Goal: Task Accomplishment & Management: Manage account settings

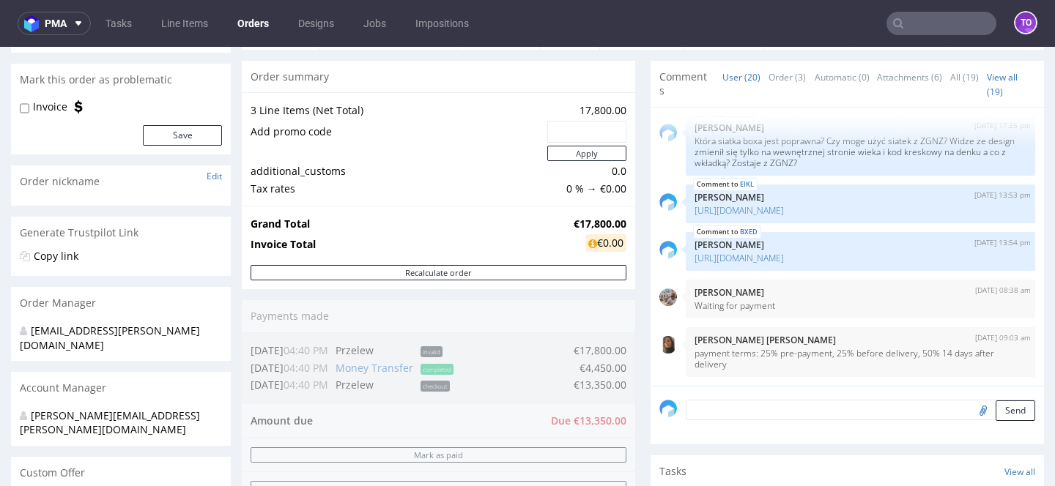
scroll to position [117, 0]
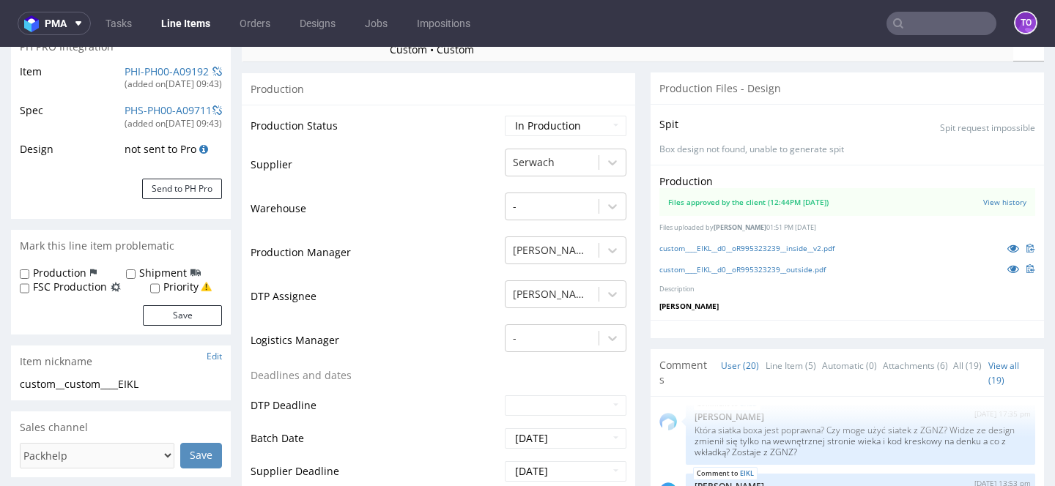
scroll to position [358, 0]
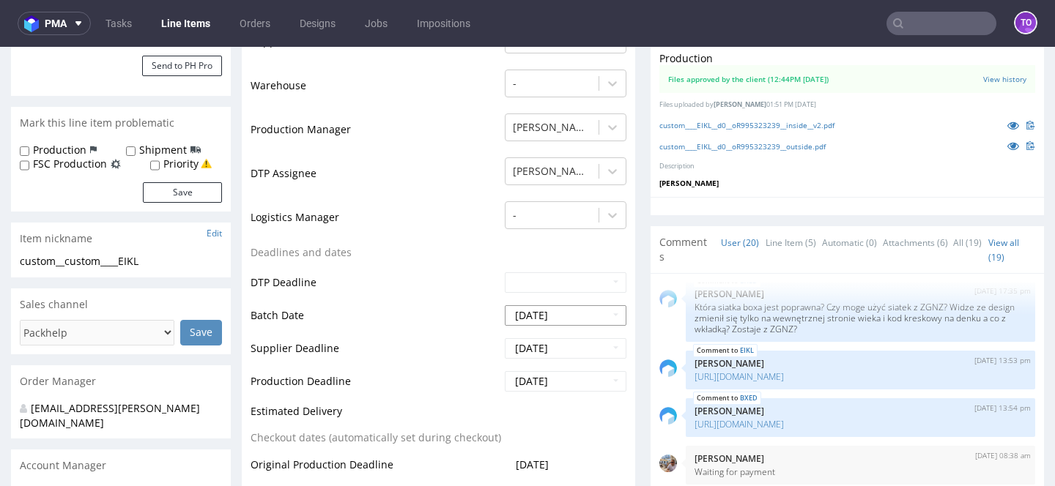
click at [525, 320] on input "2025-10-01" at bounding box center [566, 315] width 122 height 21
click at [425, 252] on td "Deadlines and dates" at bounding box center [376, 257] width 251 height 27
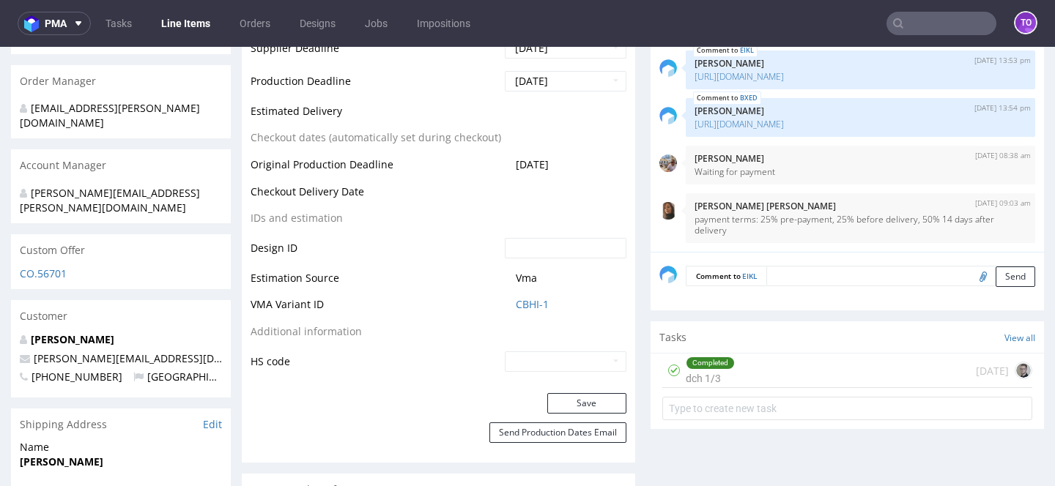
scroll to position [675, 0]
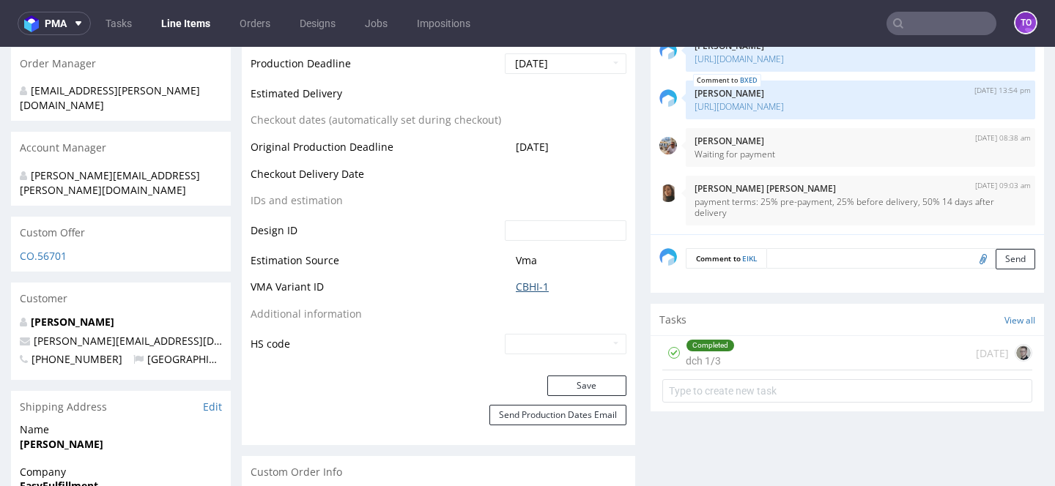
click at [527, 286] on link "CBHI-1" at bounding box center [532, 287] width 33 height 15
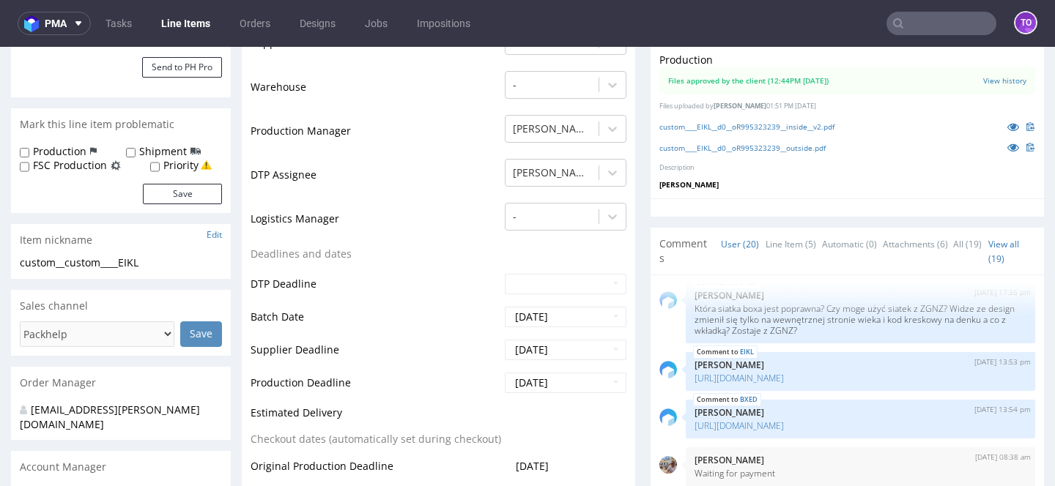
scroll to position [0, 0]
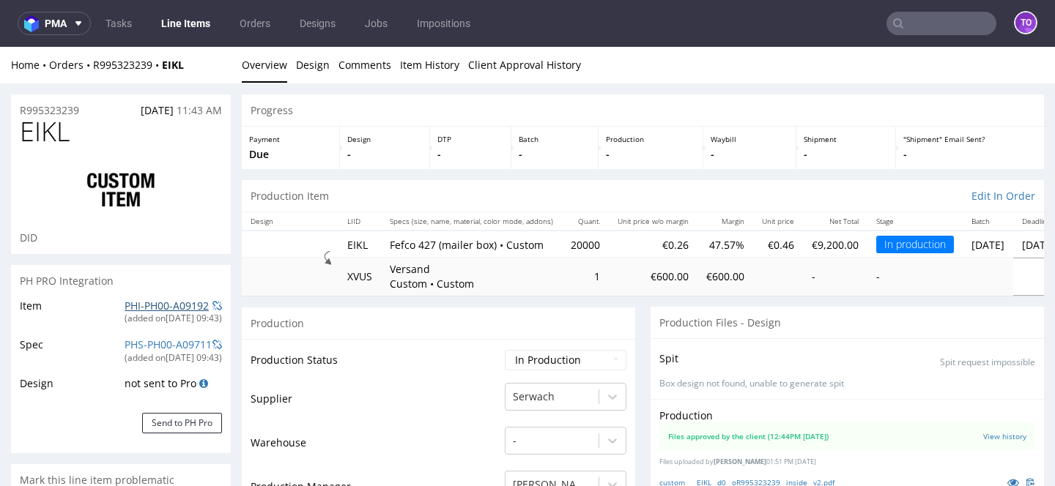
click at [173, 306] on link "PHI-PH00-A09192" at bounding box center [167, 306] width 84 height 14
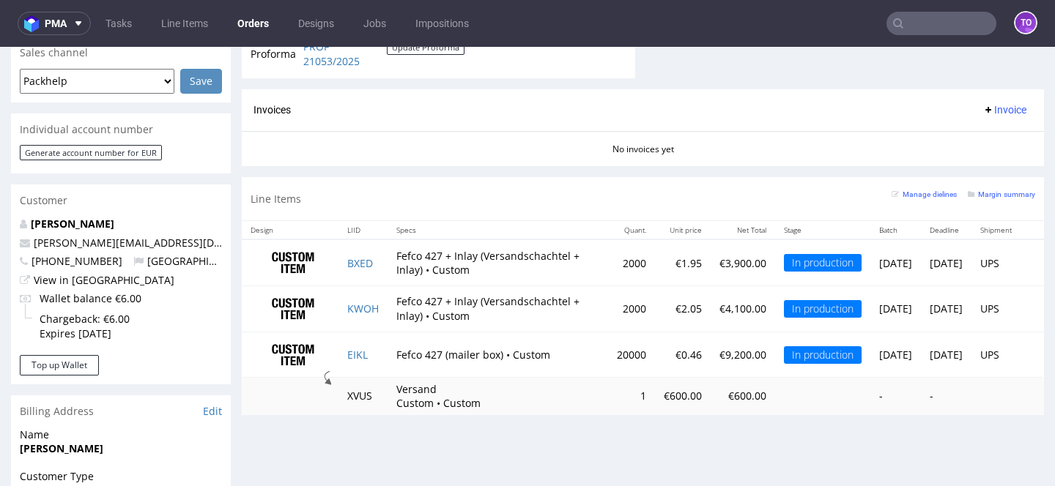
scroll to position [657, 0]
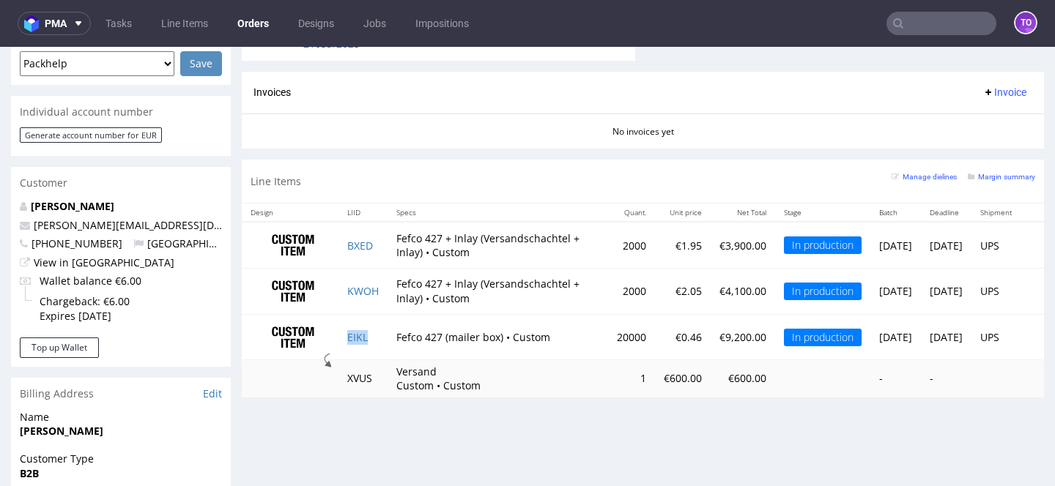
click at [347, 343] on td "EIKL" at bounding box center [362, 336] width 49 height 45
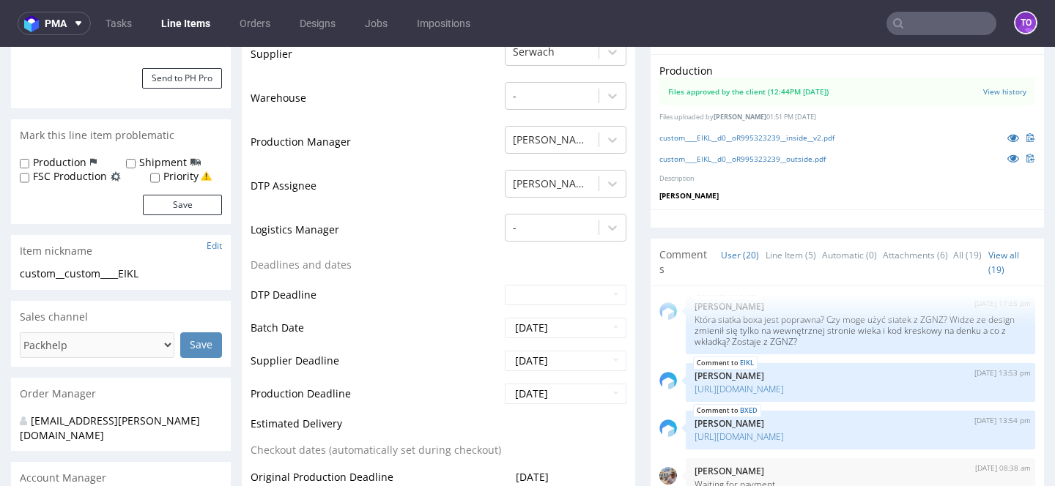
scroll to position [401, 0]
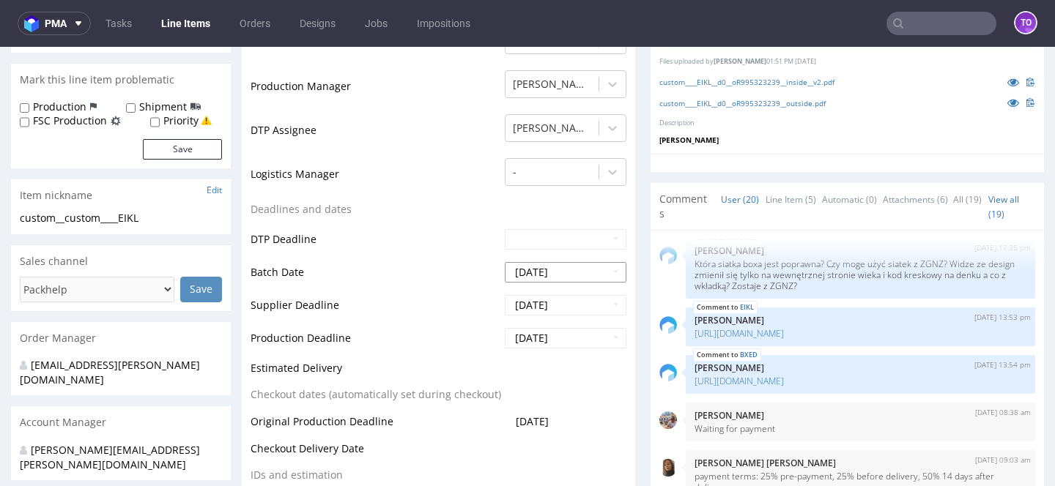
click at [552, 279] on input "2025-10-01" at bounding box center [566, 272] width 122 height 21
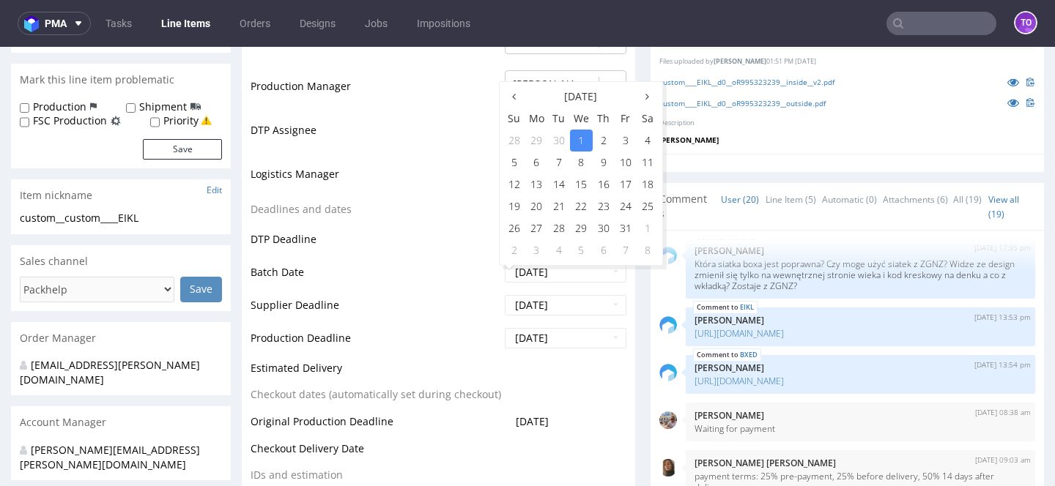
click at [396, 228] on td "DTP Deadline" at bounding box center [376, 244] width 251 height 33
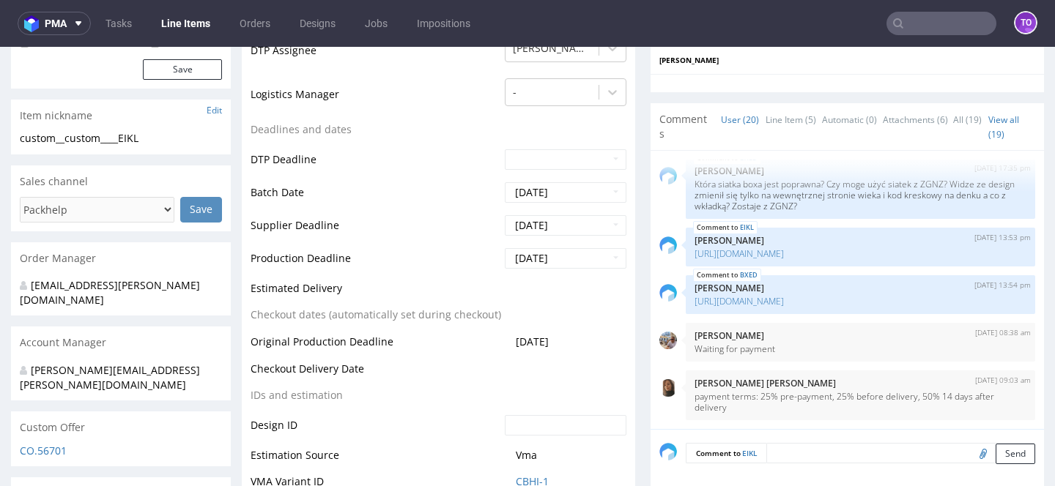
scroll to position [0, 0]
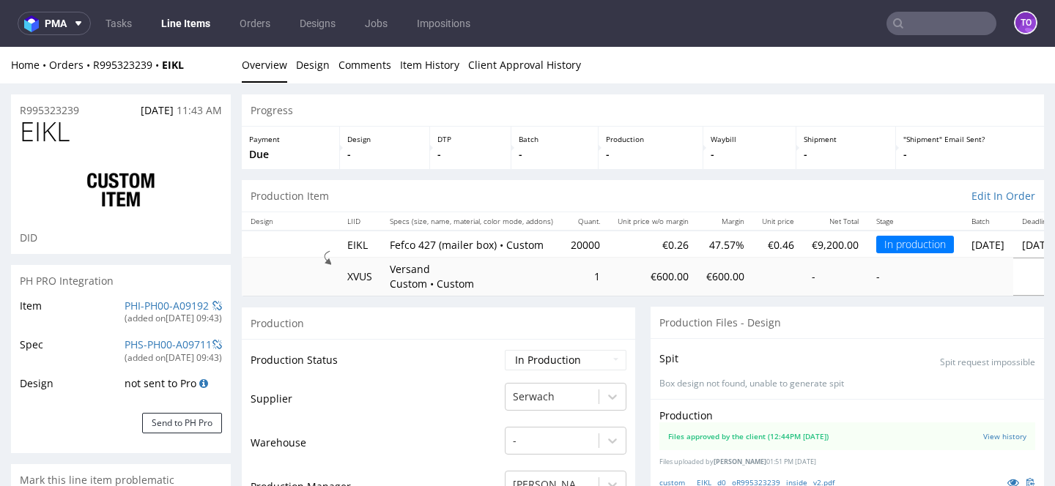
click at [919, 29] on input "text" at bounding box center [941, 23] width 110 height 23
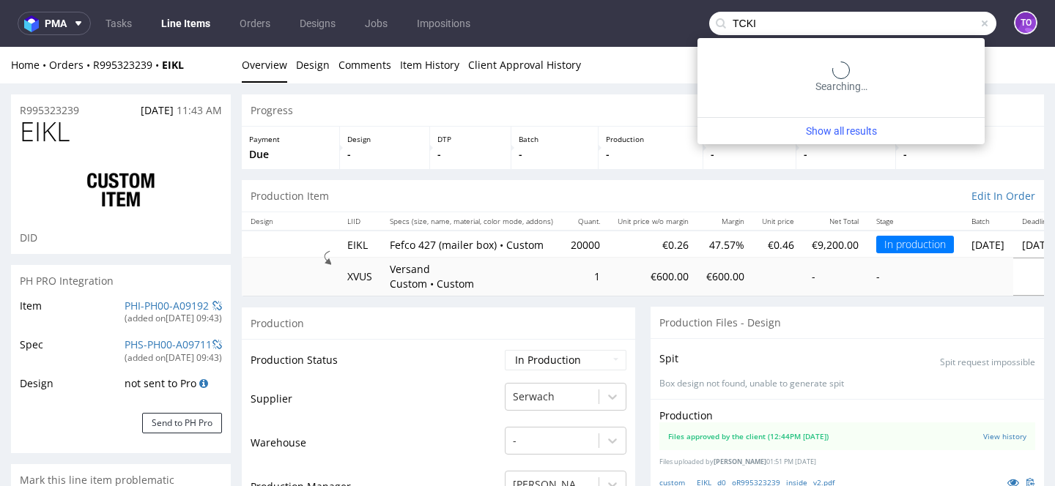
type input "TCKI"
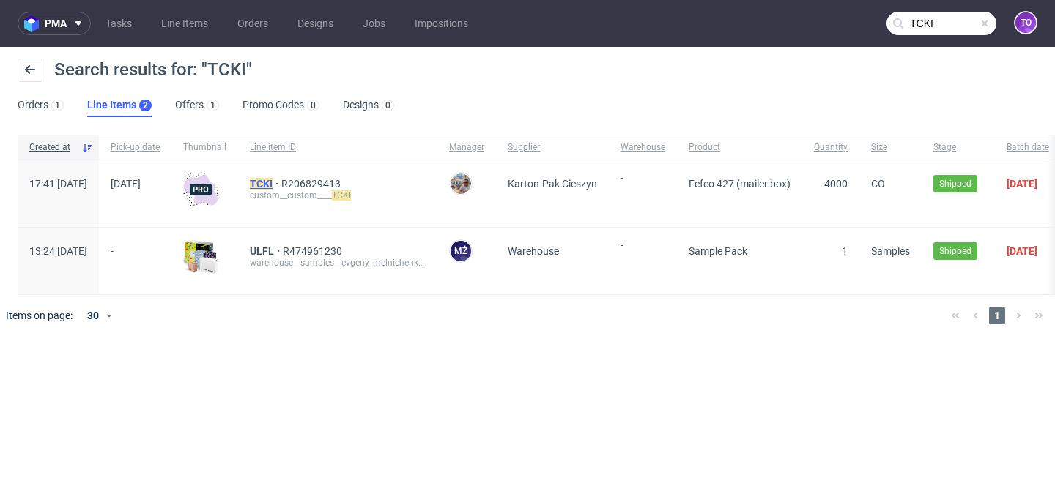
click at [273, 181] on mark "TCKI" at bounding box center [261, 184] width 23 height 12
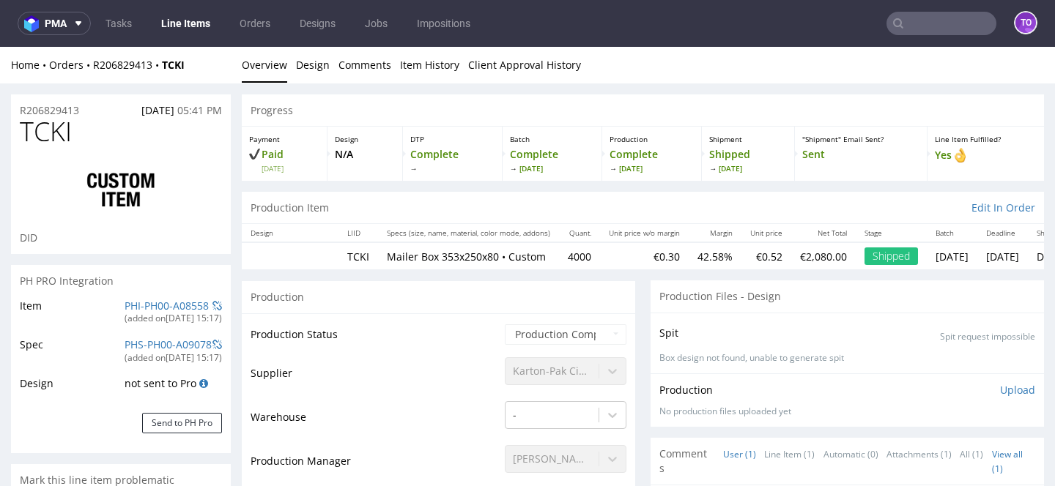
scroll to position [212, 0]
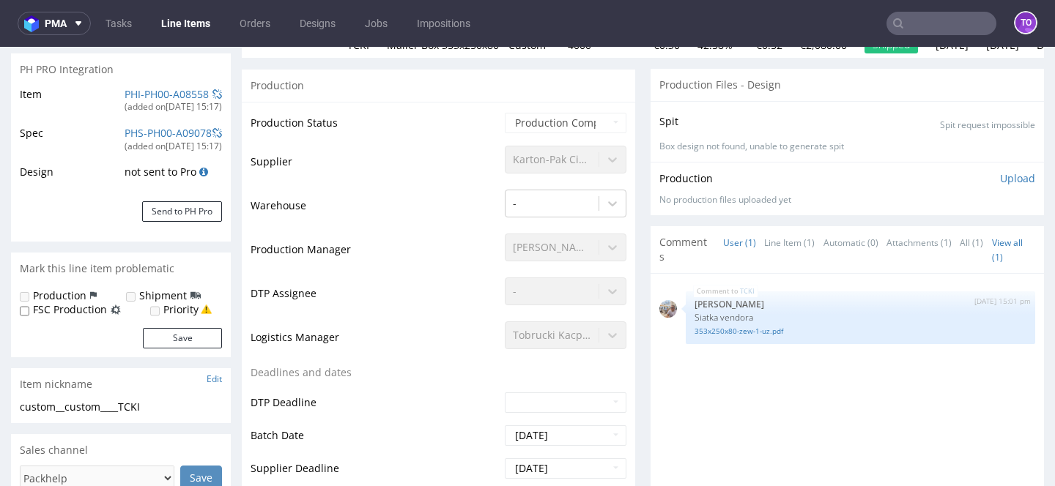
select select "in_progress"
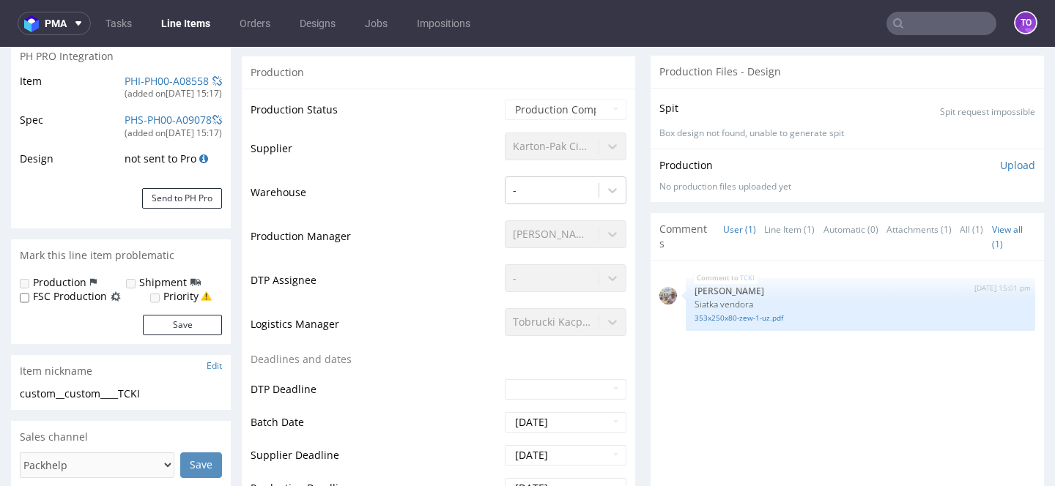
scroll to position [43, 0]
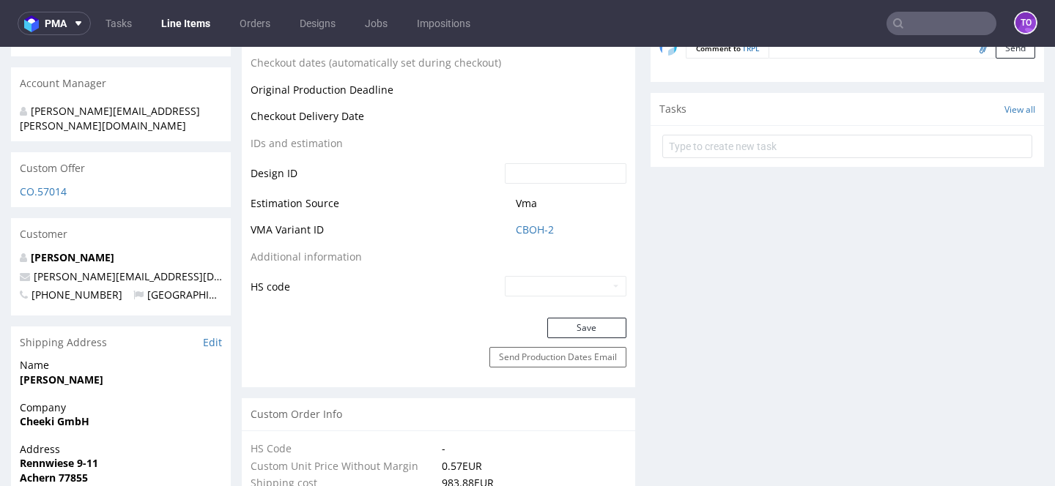
scroll to position [744, 0]
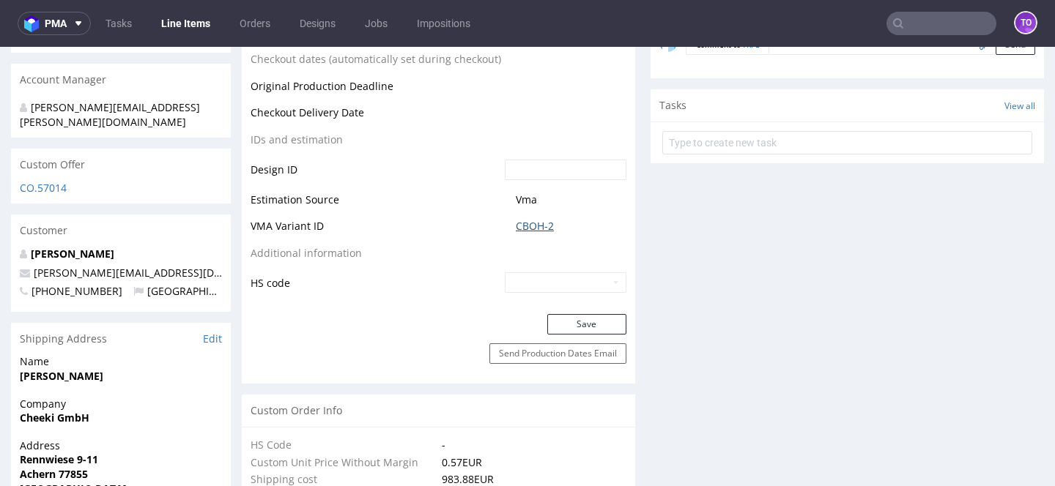
click at [530, 226] on link "CBOH-2" at bounding box center [535, 226] width 38 height 15
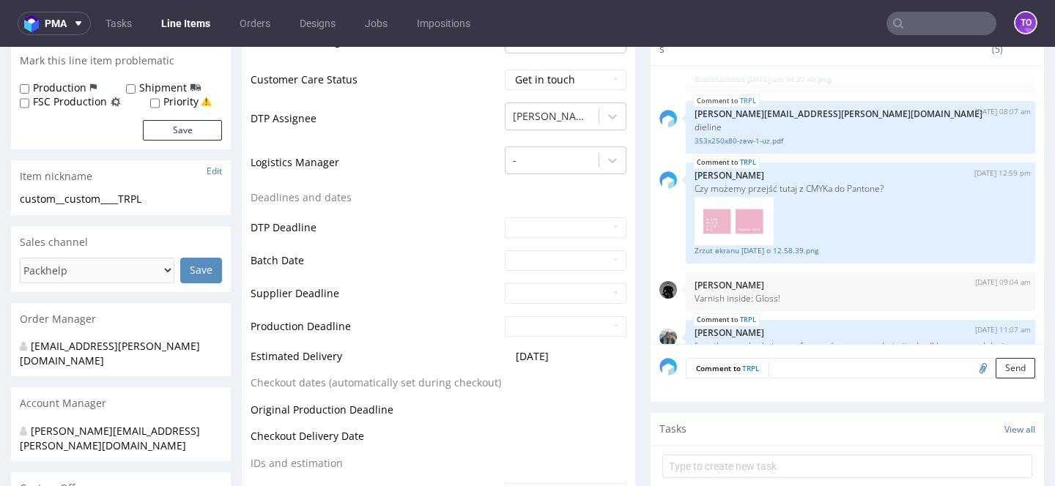
scroll to position [127, 0]
drag, startPoint x: 700, startPoint y: 190, endPoint x: 922, endPoint y: 190, distance: 222.0
click at [922, 190] on p "Czy możemy przejść tutaj z CMYKa do Pantone?" at bounding box center [860, 190] width 332 height 11
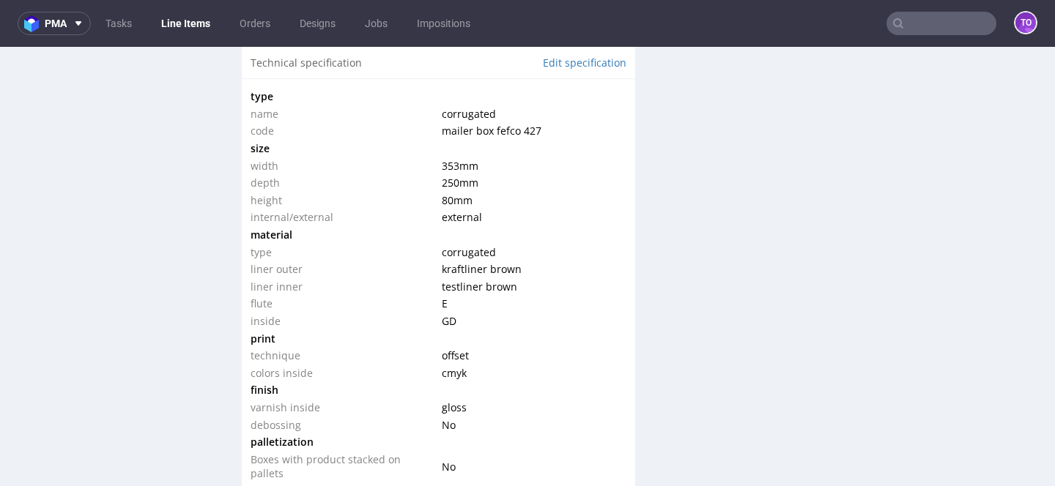
scroll to position [1418, 0]
